Goal: Navigation & Orientation: Understand site structure

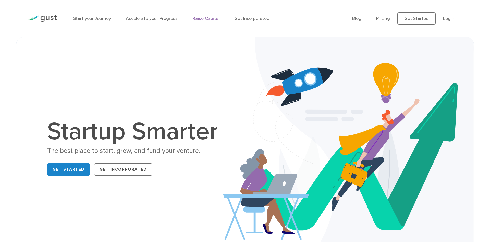
click at [210, 19] on link "Raise Capital" at bounding box center [206, 18] width 27 height 5
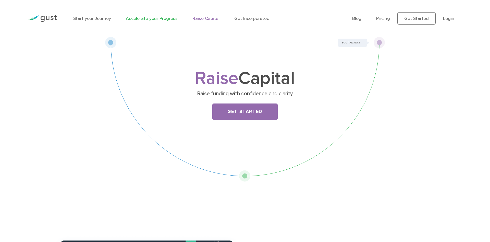
click at [151, 19] on link "Accelerate your Progress" at bounding box center [152, 18] width 52 height 5
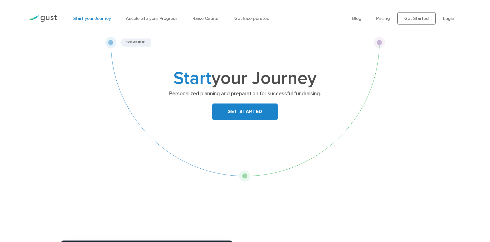
click at [45, 19] on img at bounding box center [42, 18] width 29 height 7
